Goal: Find specific page/section: Find specific page/section

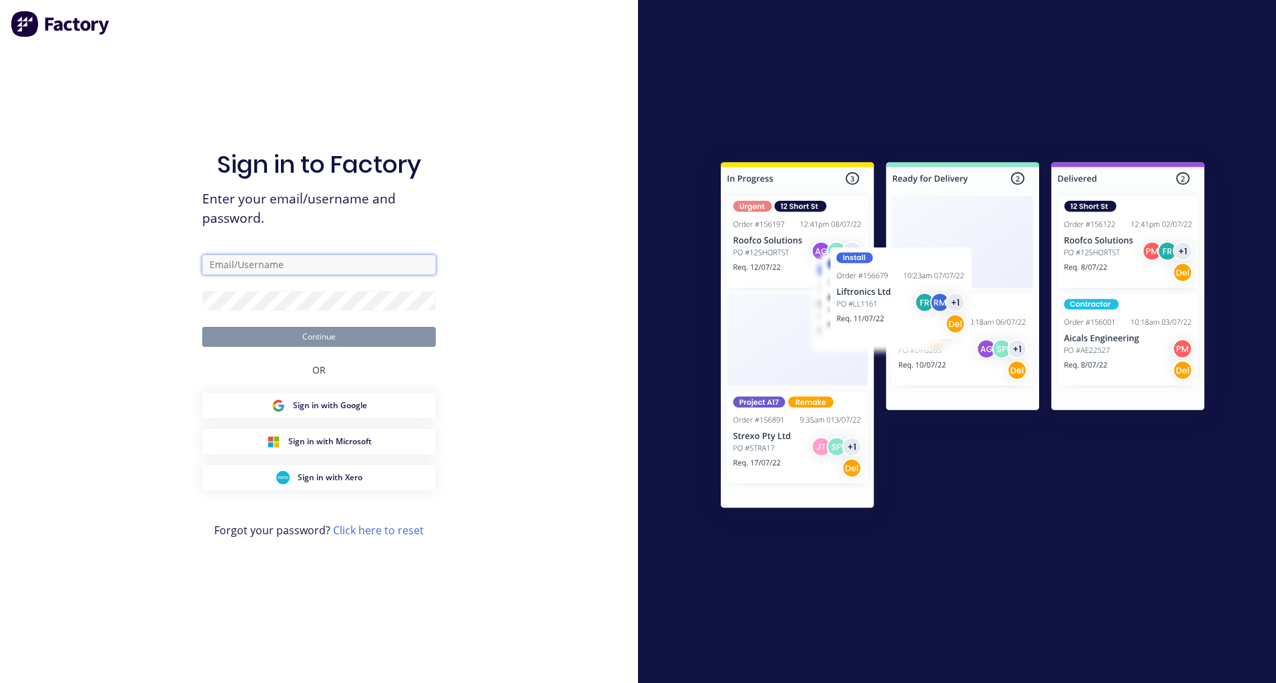
click at [255, 265] on input "text" at bounding box center [319, 265] width 234 height 20
type input "[PERSON_NAME][EMAIL_ADDRESS][DOMAIN_NAME]"
click at [202, 327] on button "Continue" at bounding box center [319, 337] width 234 height 20
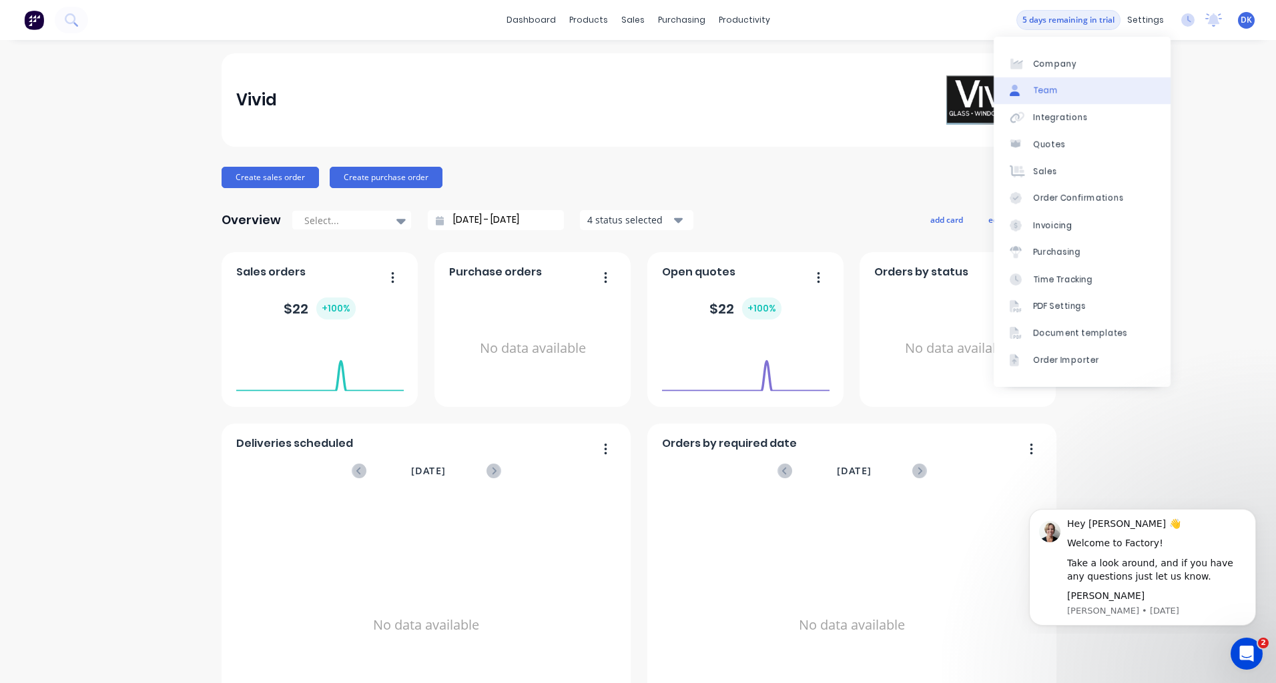
click at [1083, 85] on link "Team" at bounding box center [1082, 90] width 177 height 27
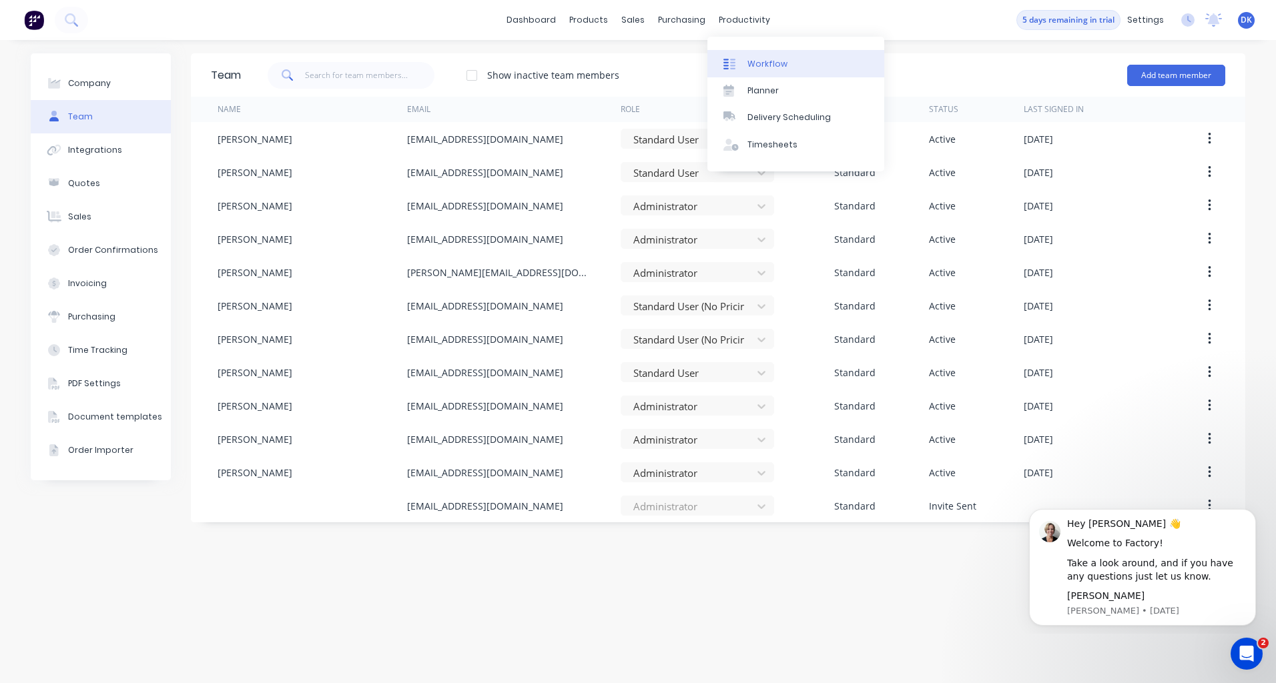
click at [745, 59] on link "Workflow" at bounding box center [795, 63] width 177 height 27
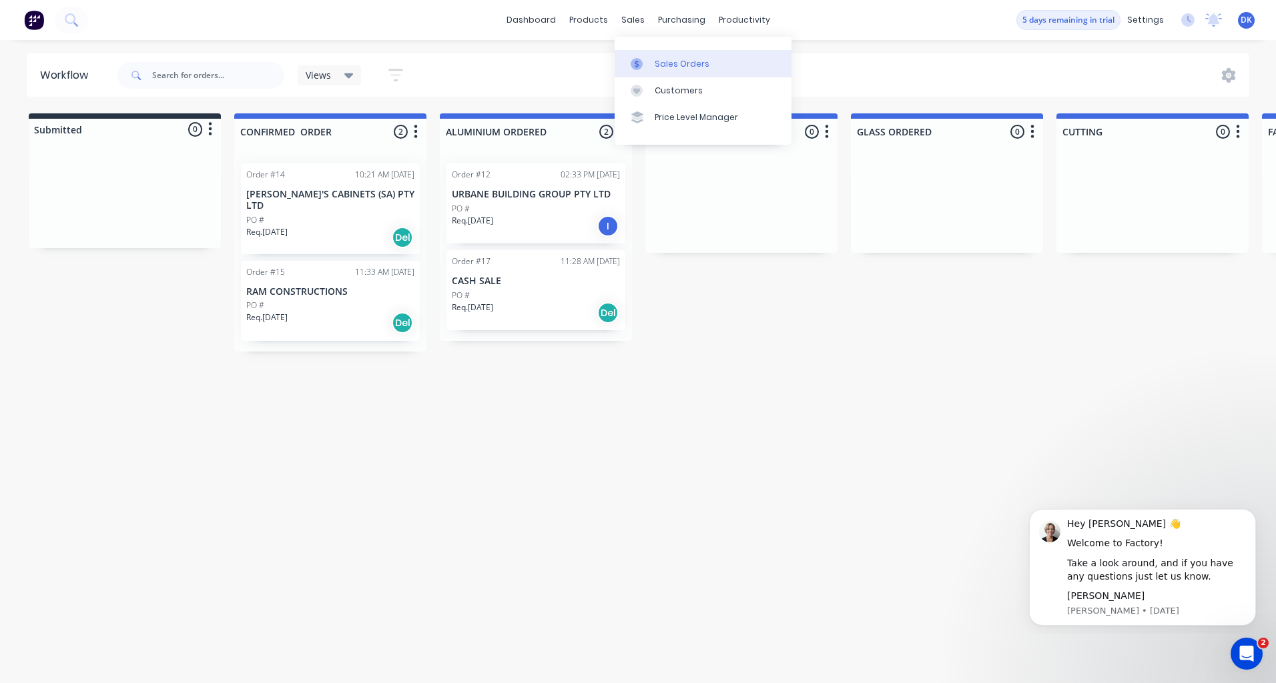
click at [649, 58] on div at bounding box center [641, 64] width 20 height 12
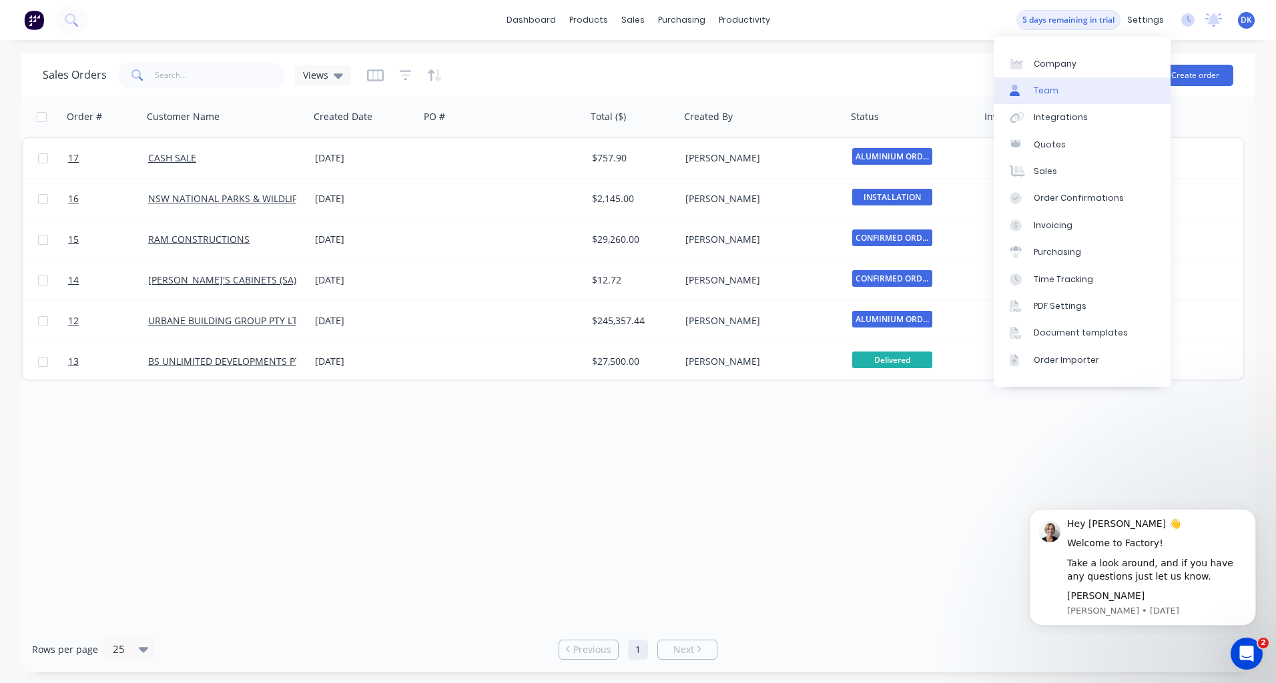
click at [1071, 94] on link "Team" at bounding box center [1082, 90] width 177 height 27
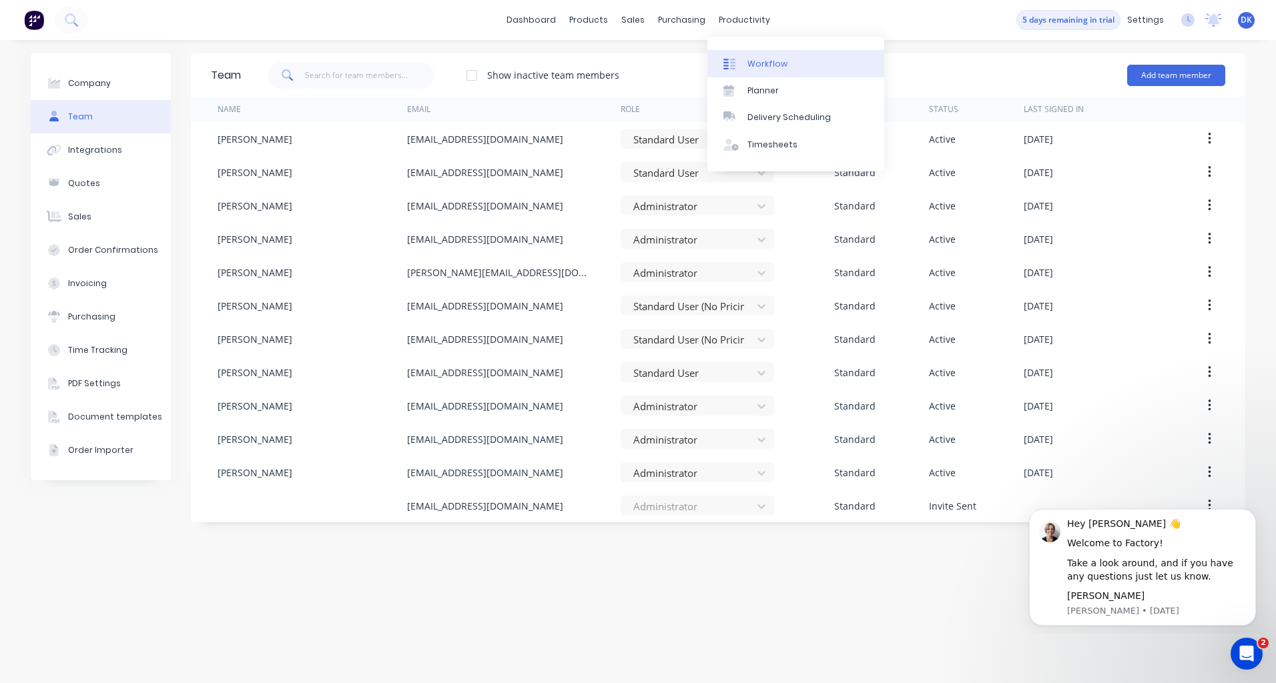
click at [758, 67] on div "Workflow" at bounding box center [768, 64] width 40 height 12
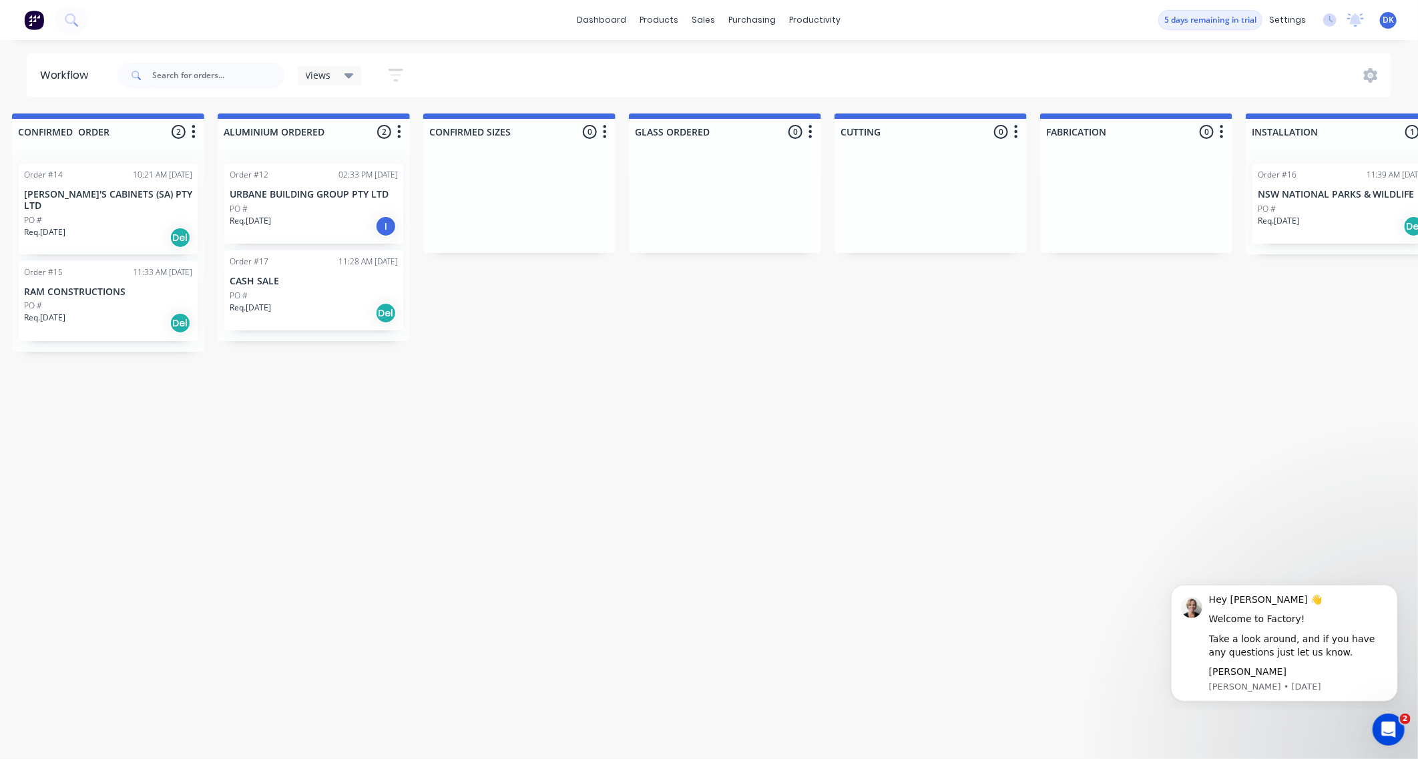
scroll to position [0, 228]
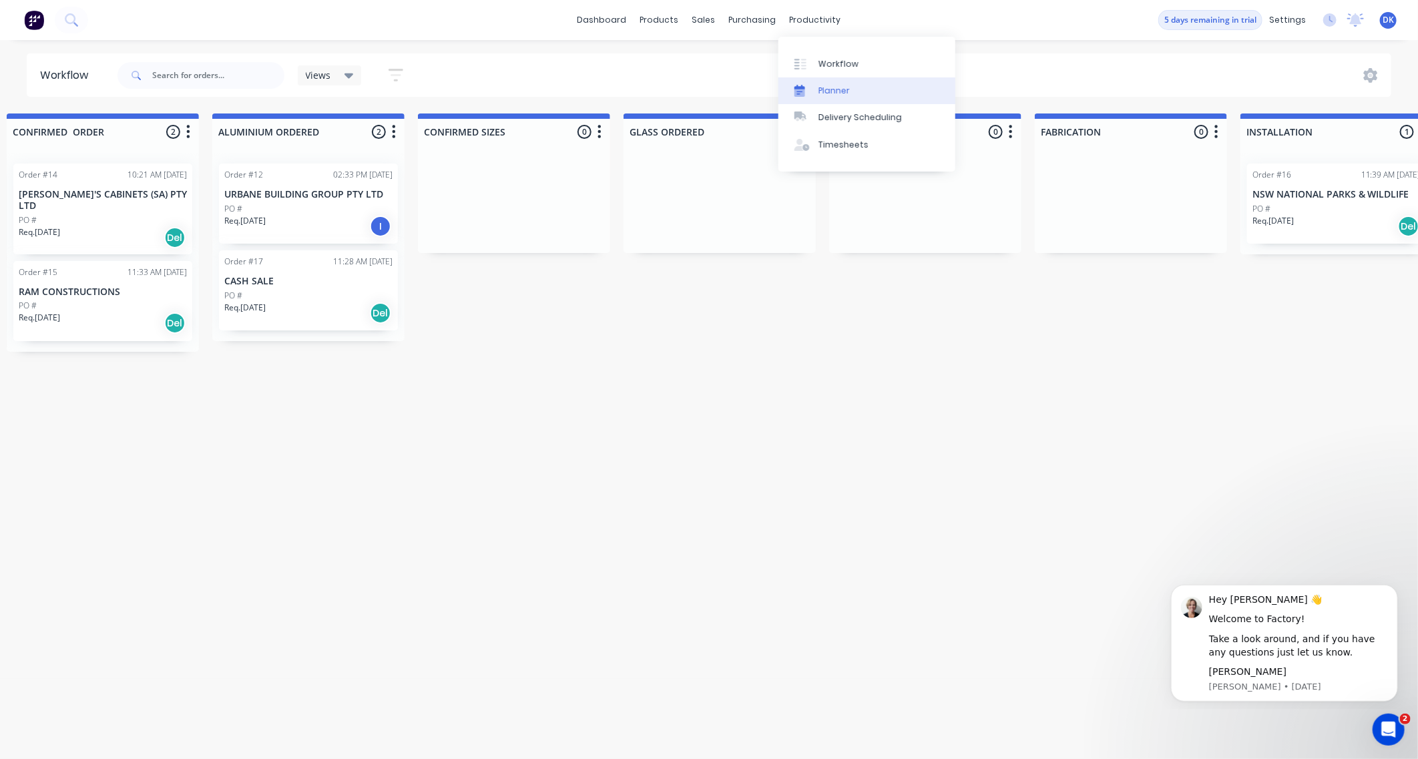
click at [825, 87] on div "Planner" at bounding box center [833, 91] width 31 height 12
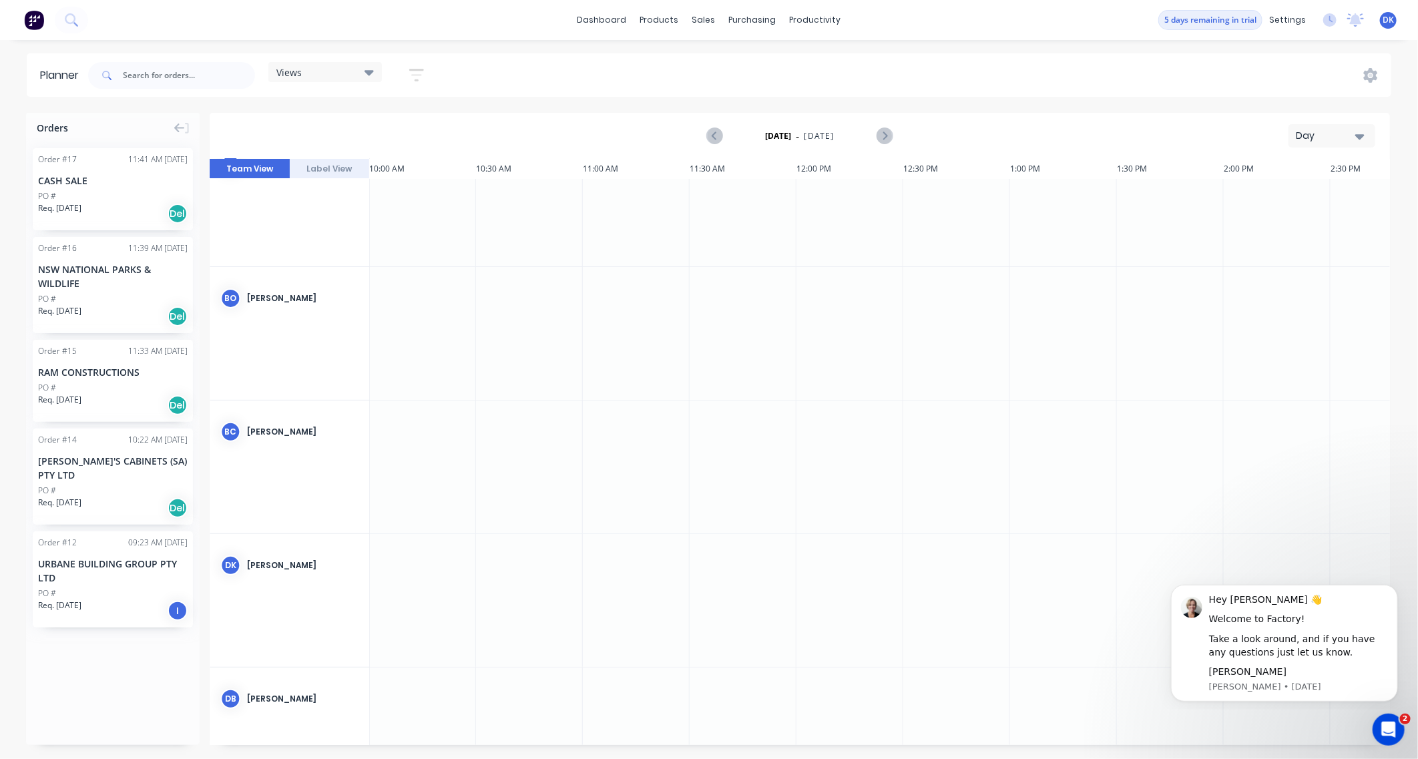
scroll to position [160, 2136]
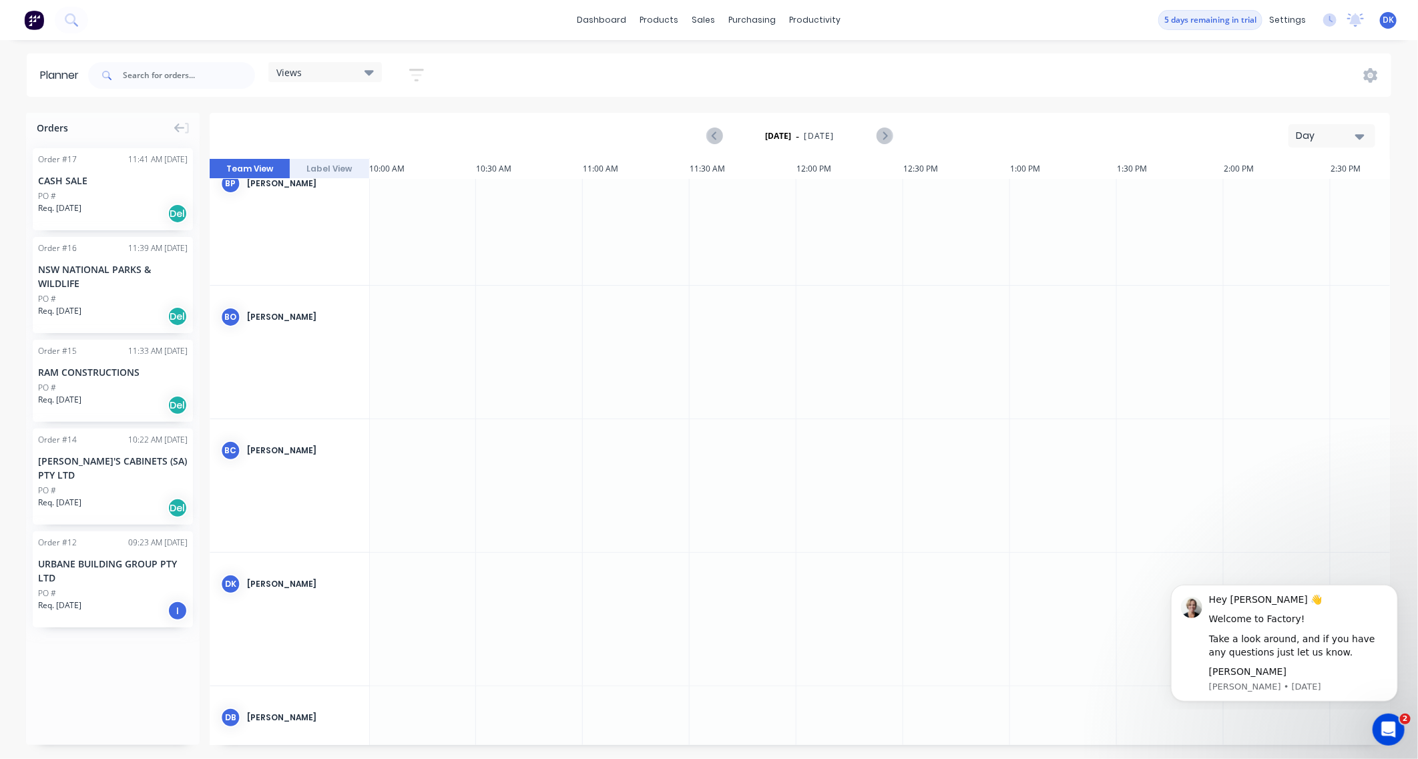
click at [1275, 131] on div "Day" at bounding box center [1325, 136] width 61 height 14
click at [1275, 198] on div "Week" at bounding box center [1307, 198] width 132 height 27
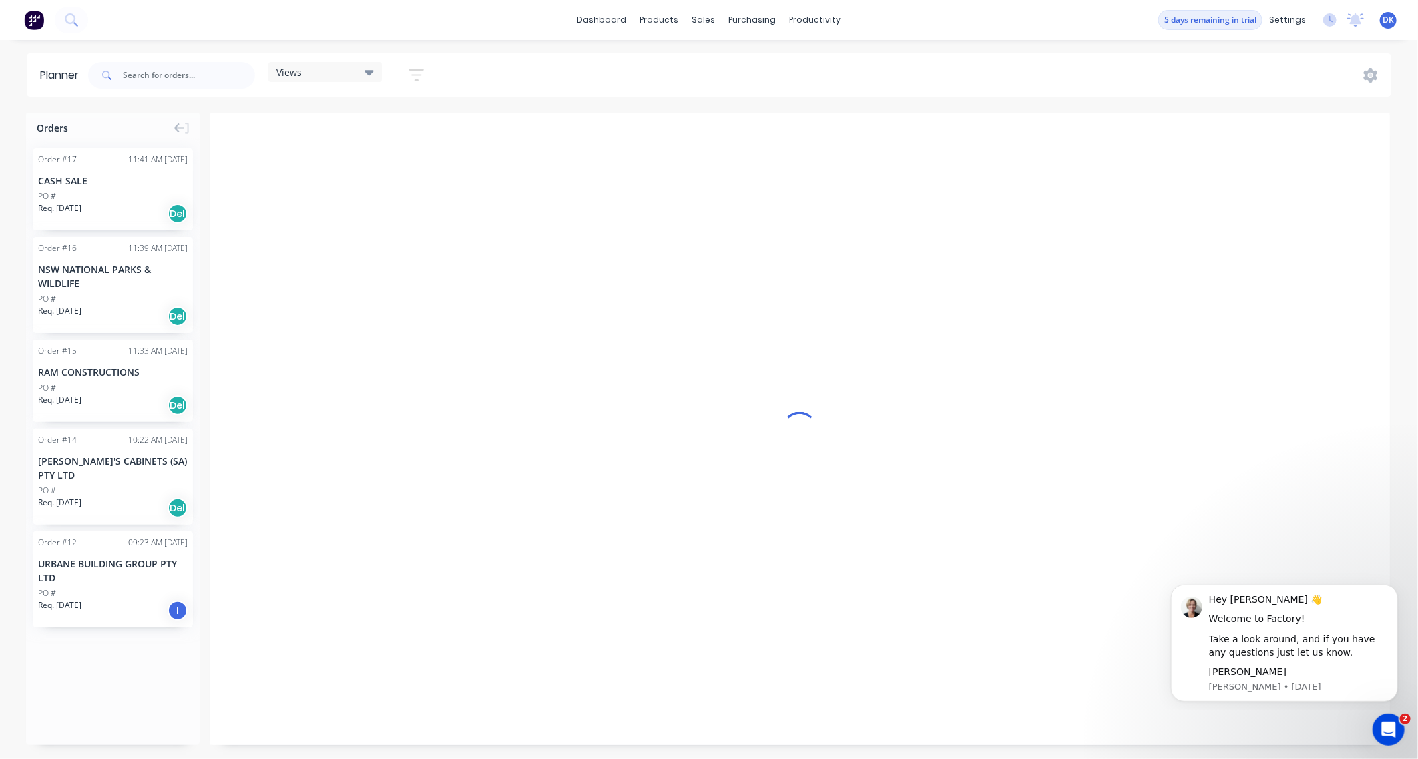
scroll to position [0, 1]
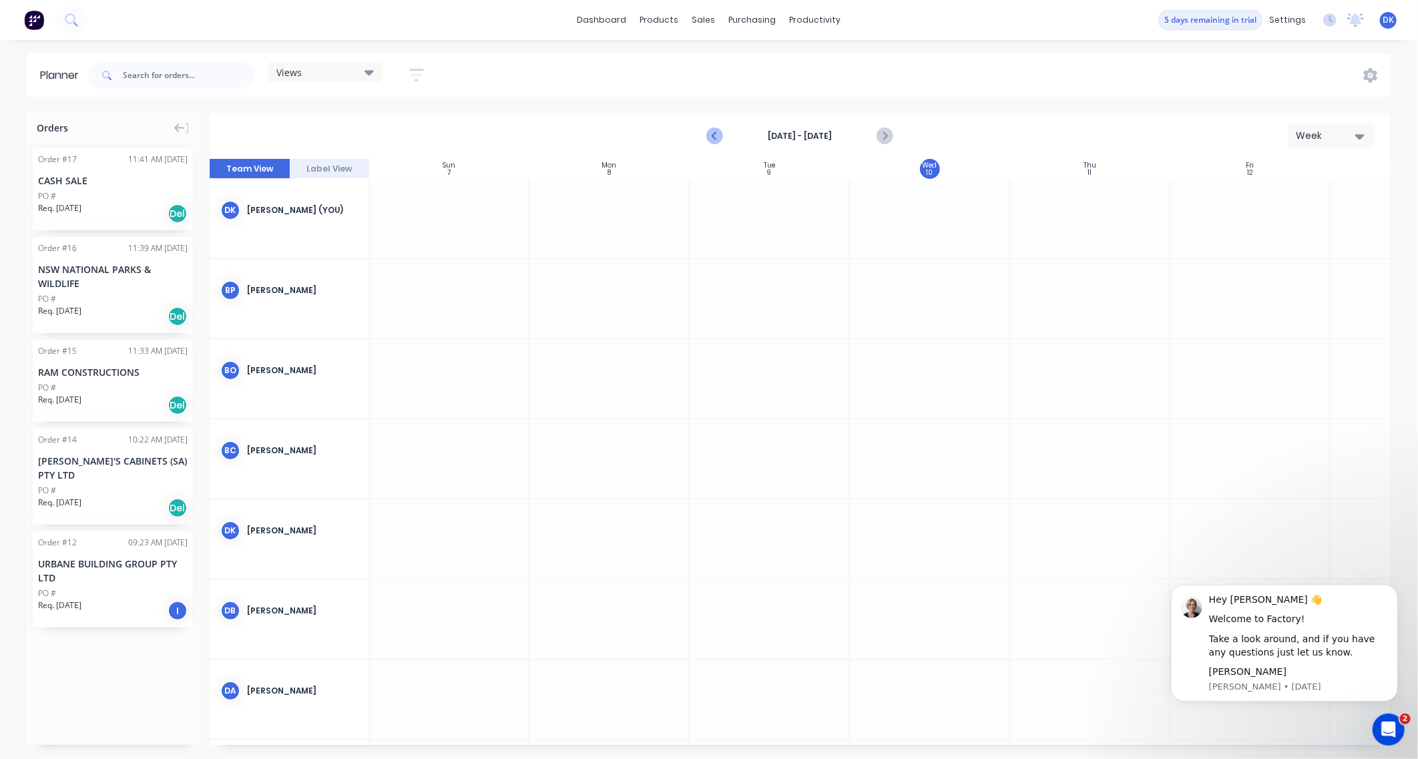
click at [714, 131] on icon "Previous page" at bounding box center [715, 136] width 16 height 16
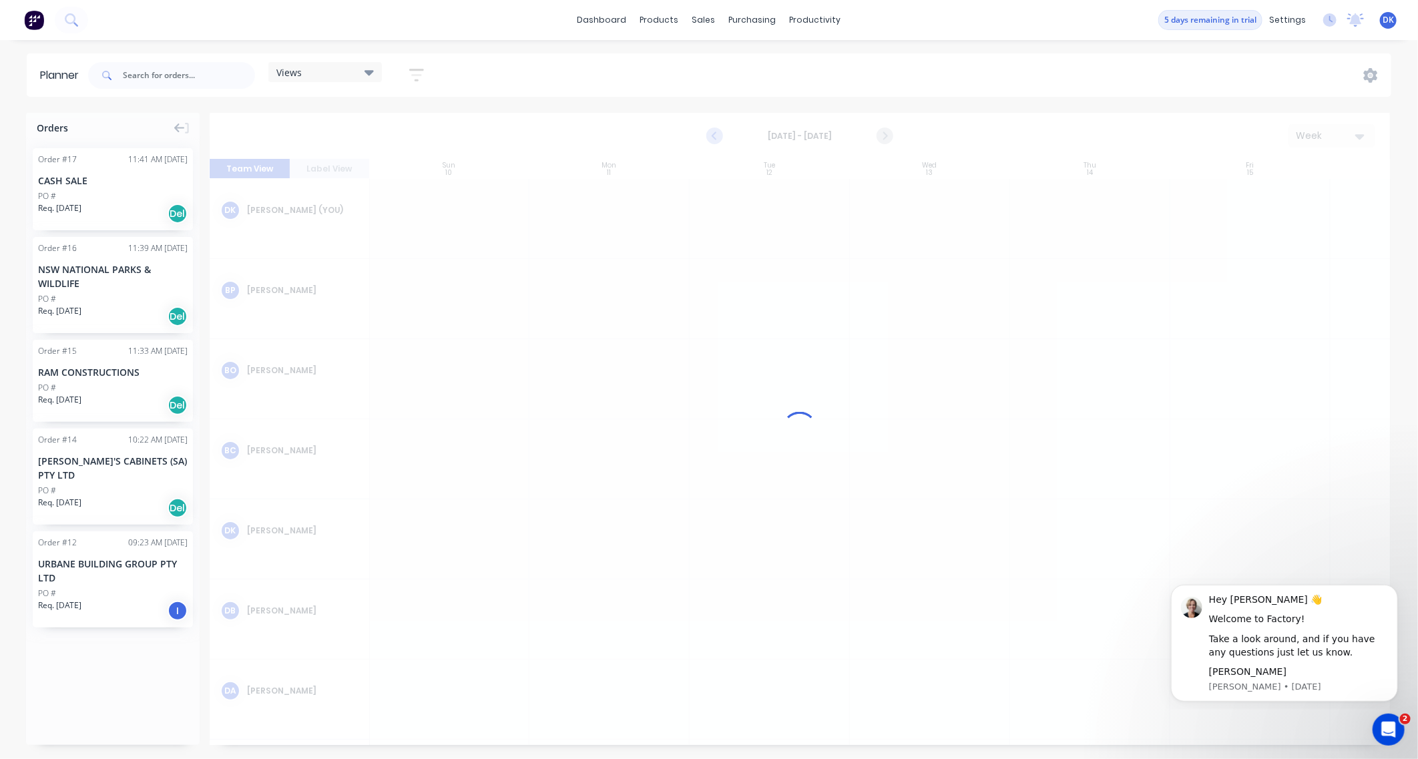
click at [714, 131] on div at bounding box center [800, 429] width 1180 height 632
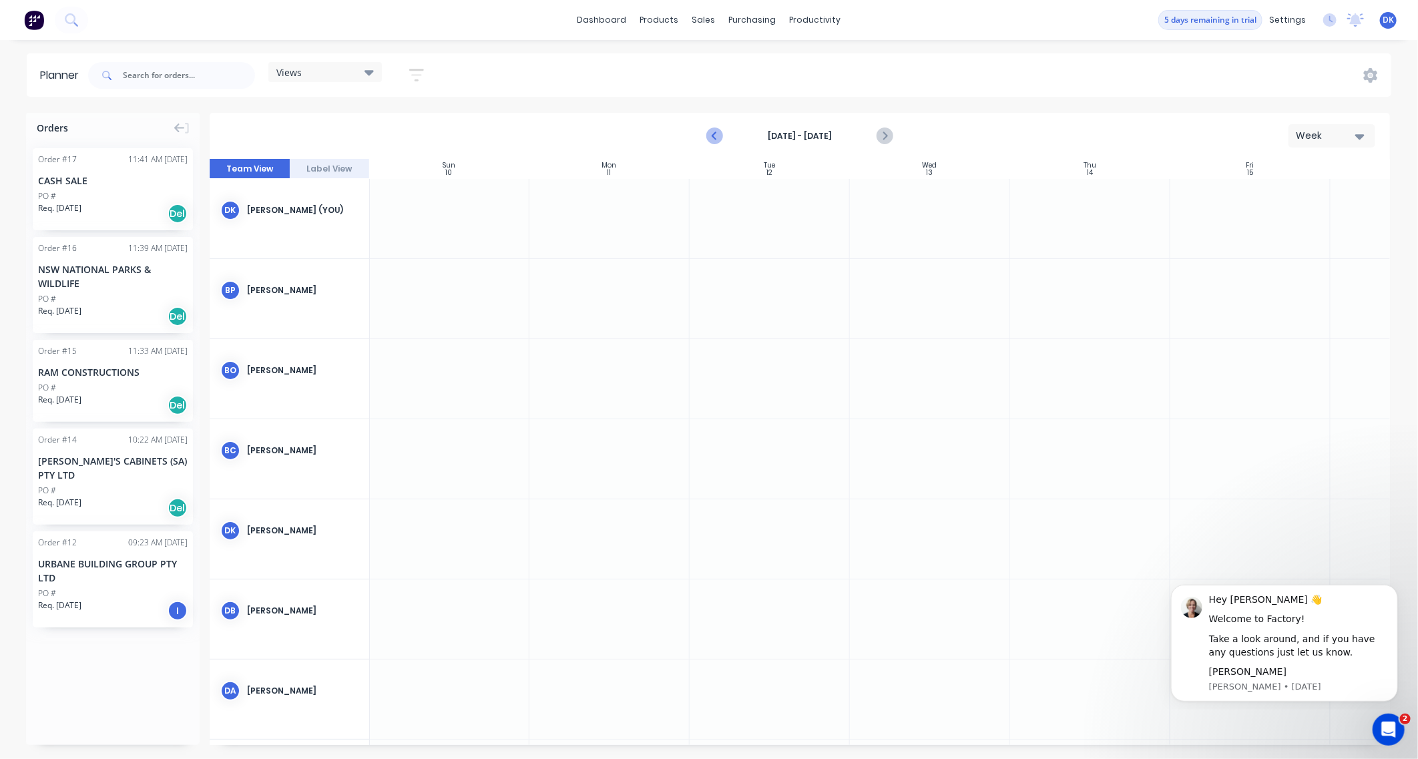
click at [714, 131] on icon "Previous page" at bounding box center [715, 136] width 16 height 16
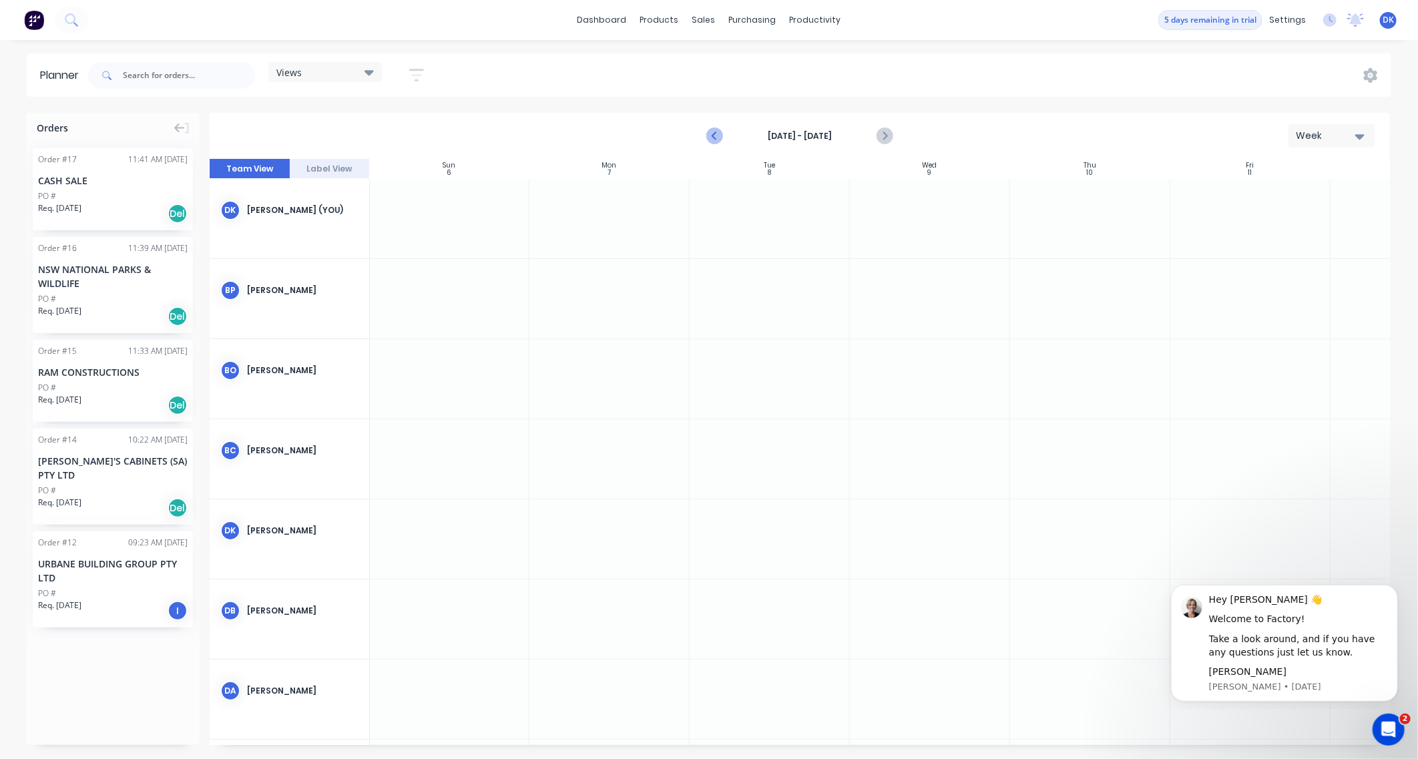
click at [714, 131] on icon "Previous page" at bounding box center [715, 136] width 16 height 16
